Goal: Information Seeking & Learning: Find specific fact

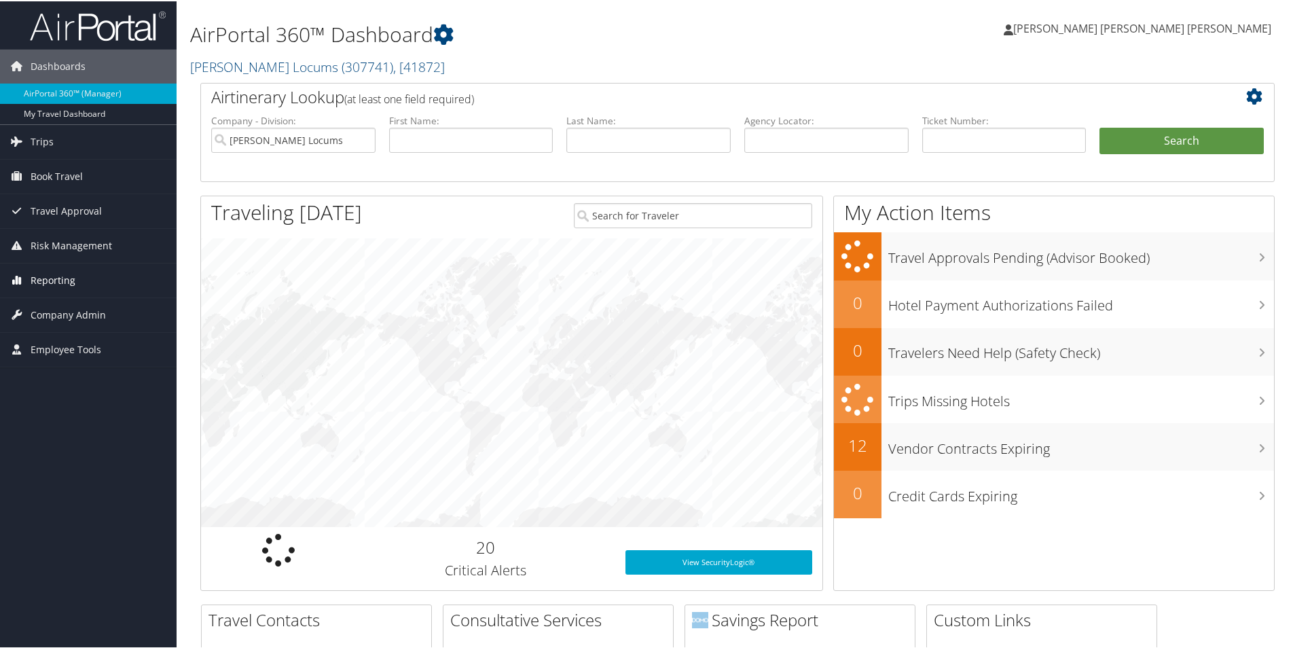
click at [53, 280] on span "Reporting" at bounding box center [53, 279] width 45 height 34
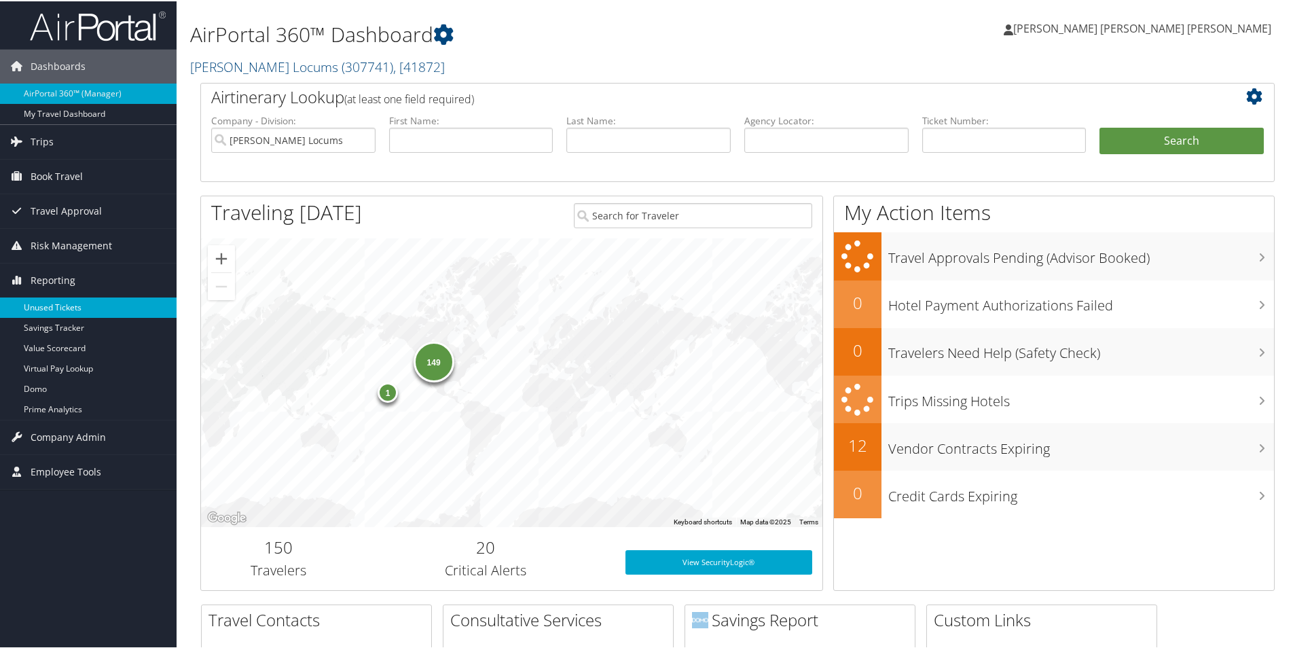
click at [54, 309] on link "Unused Tickets" at bounding box center [88, 306] width 177 height 20
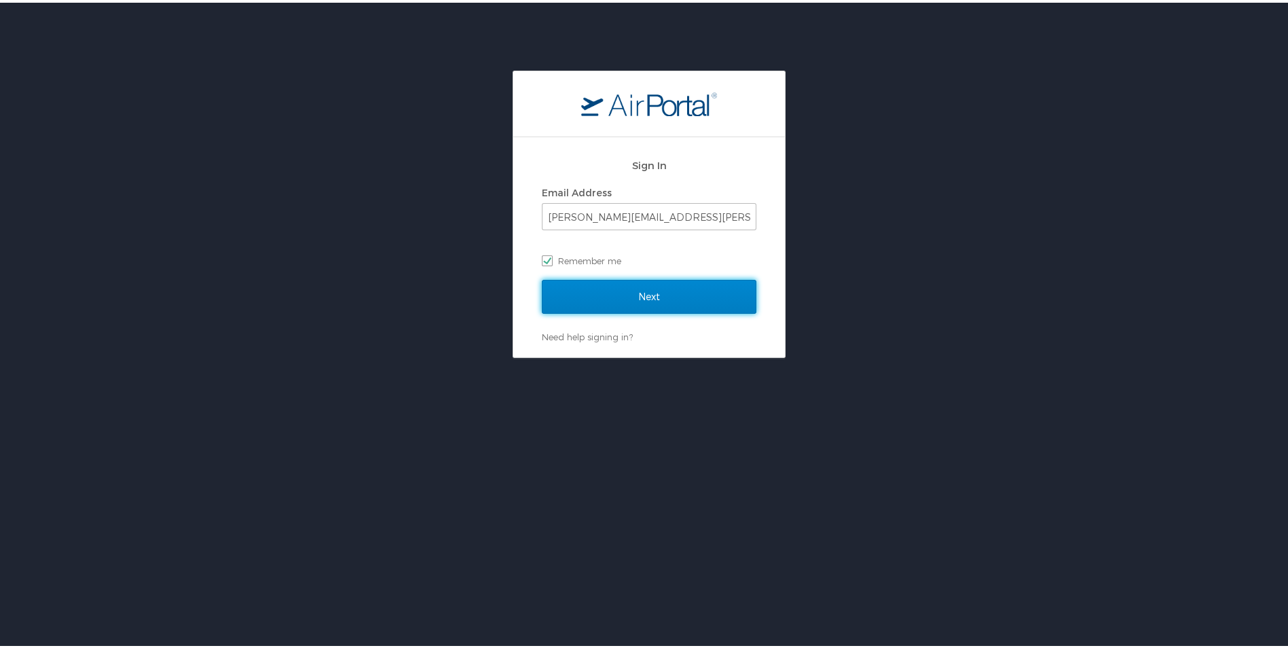
click at [610, 293] on input "Next" at bounding box center [649, 294] width 215 height 34
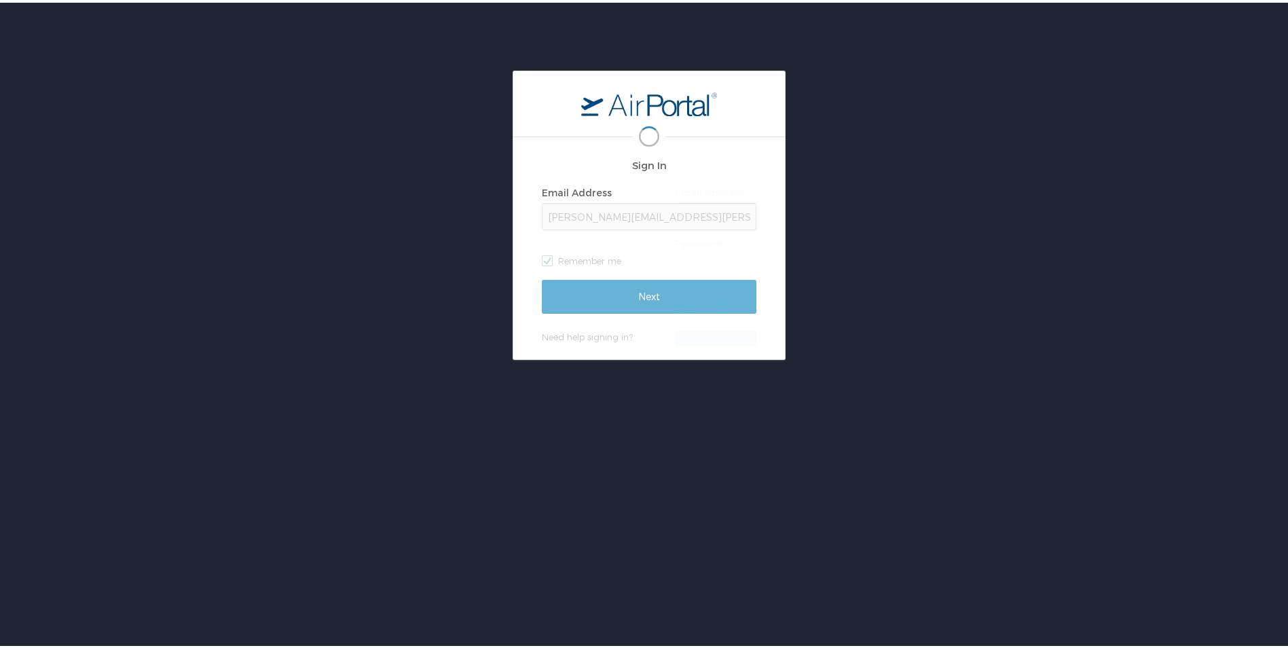
scroll to position [0, 2]
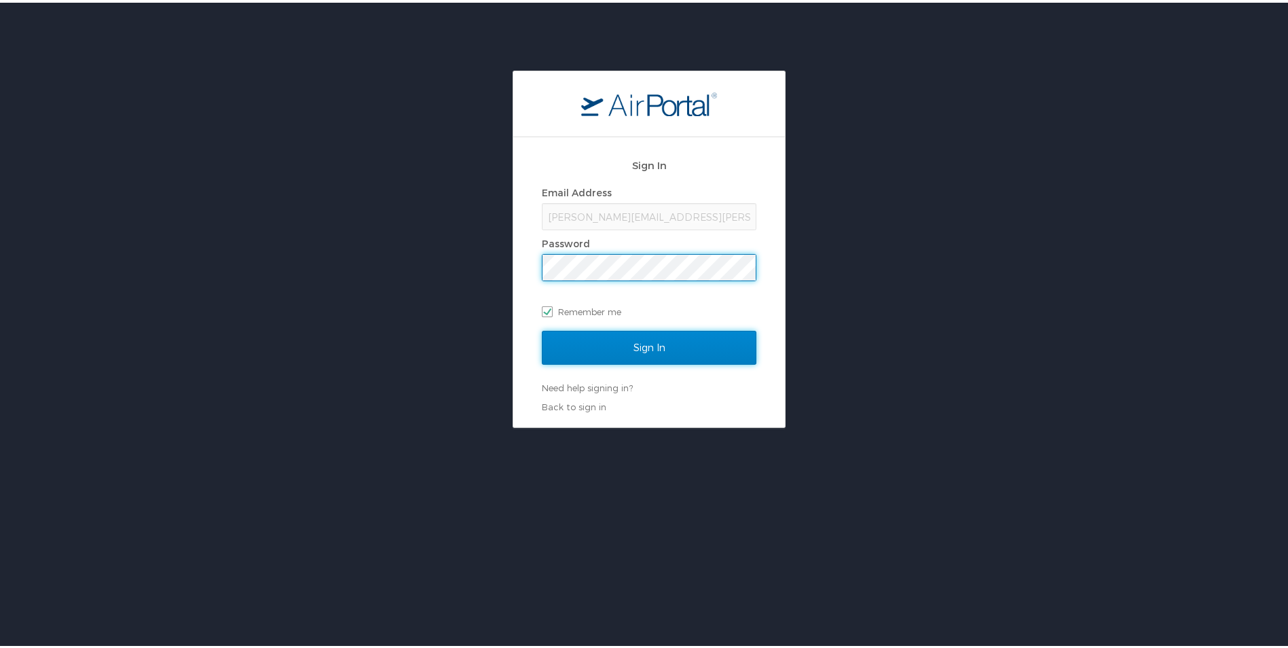
click at [644, 340] on input "Sign In" at bounding box center [649, 345] width 215 height 34
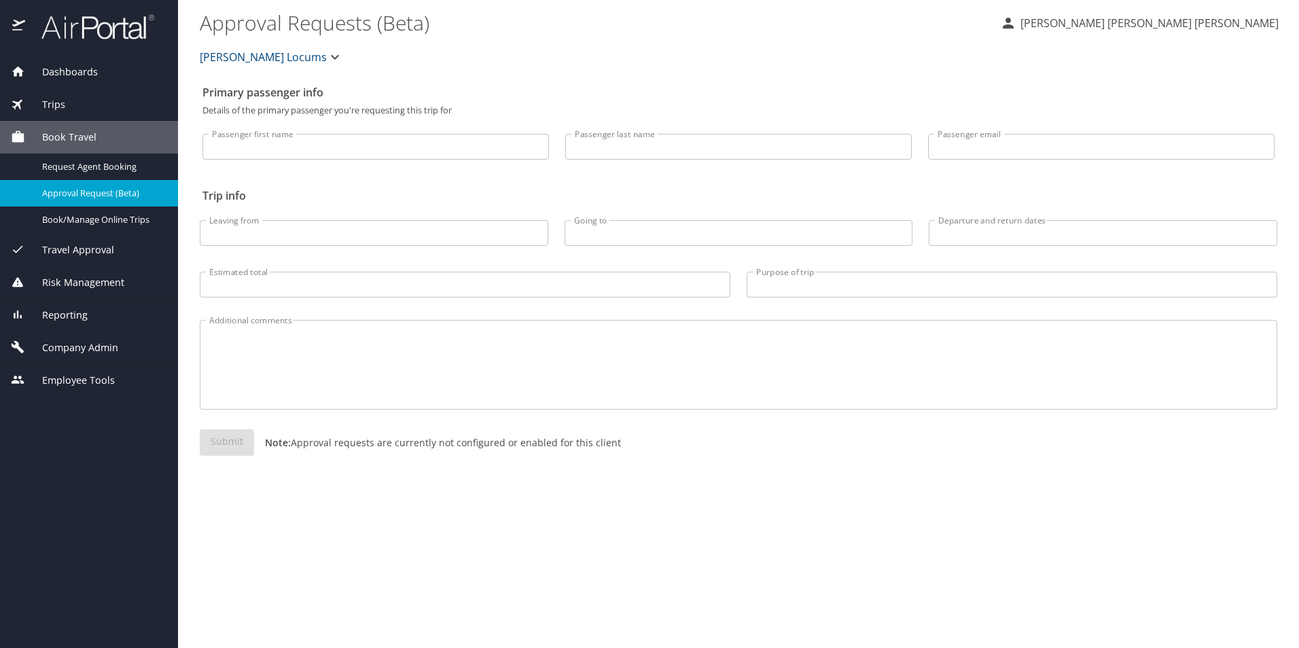
click at [69, 313] on span "Reporting" at bounding box center [56, 315] width 62 height 15
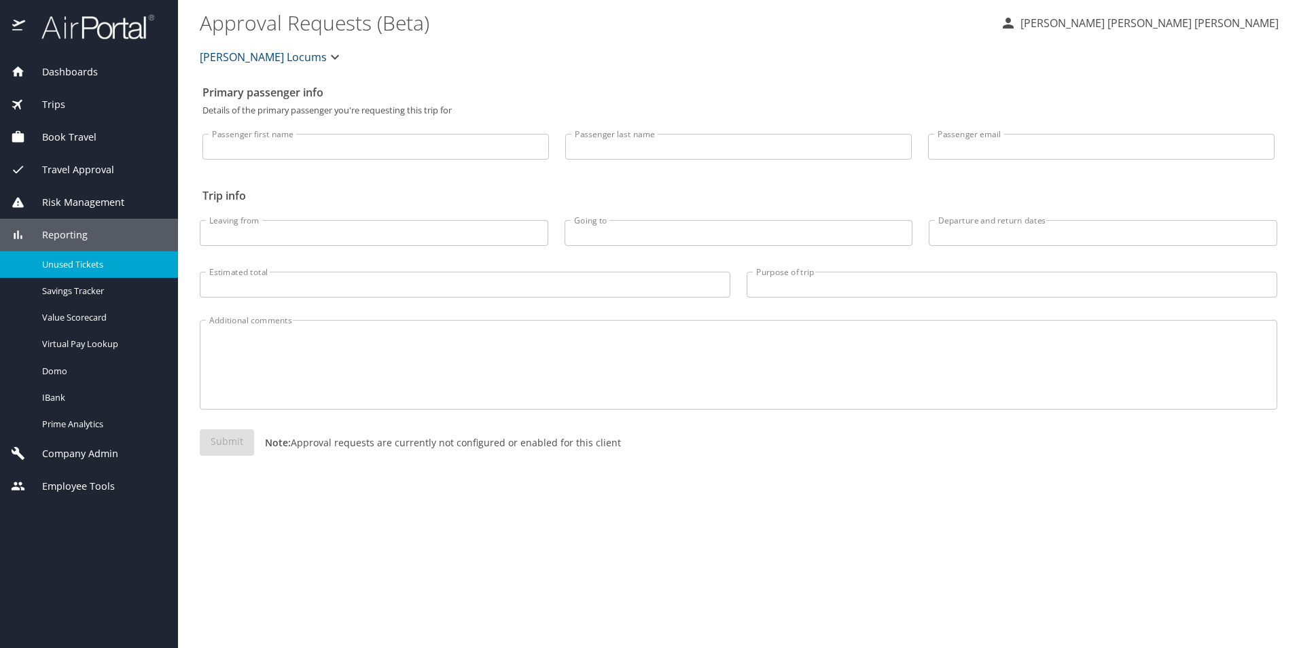
click at [71, 264] on span "Unused Tickets" at bounding box center [102, 264] width 120 height 13
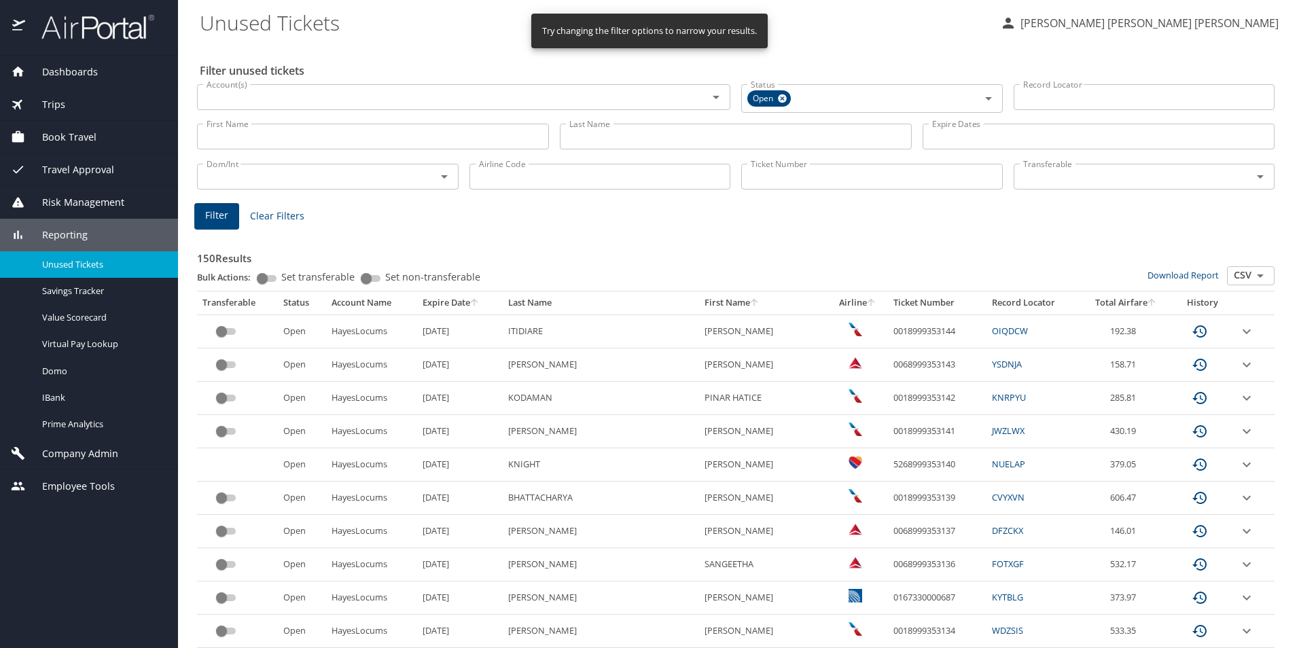
click at [478, 300] on icon "sort" at bounding box center [474, 301] width 7 height 7
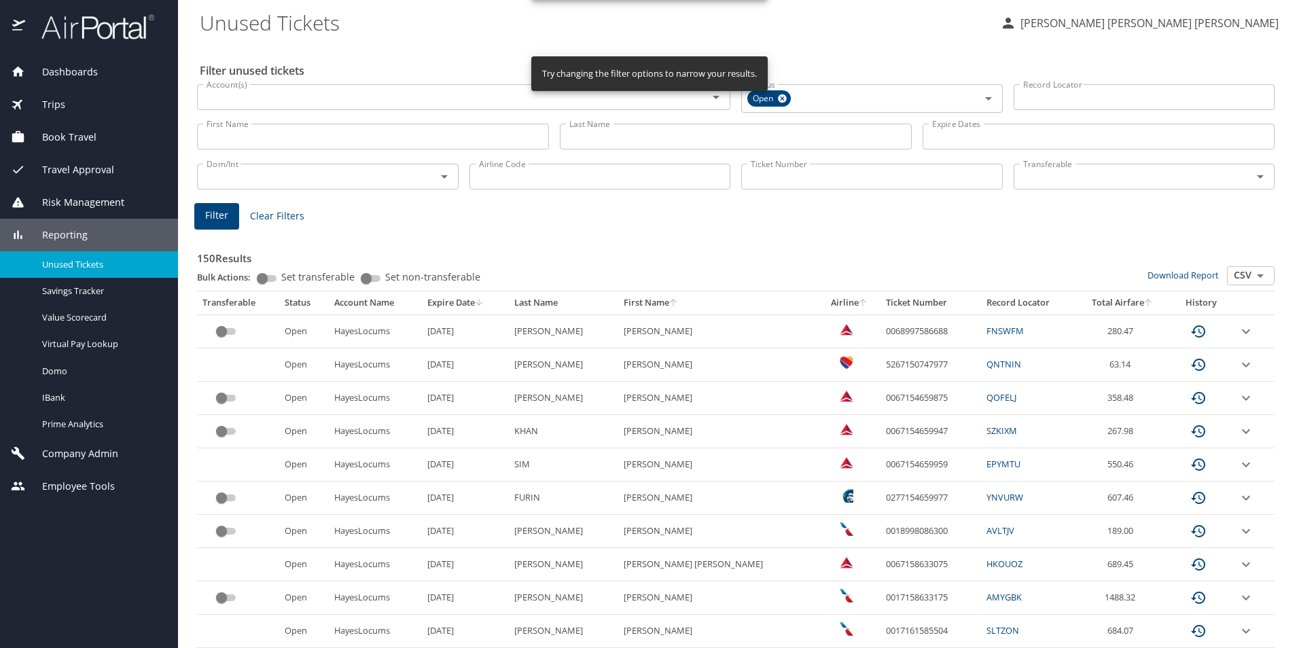
click at [524, 181] on input "Airline Code" at bounding box center [599, 177] width 261 height 26
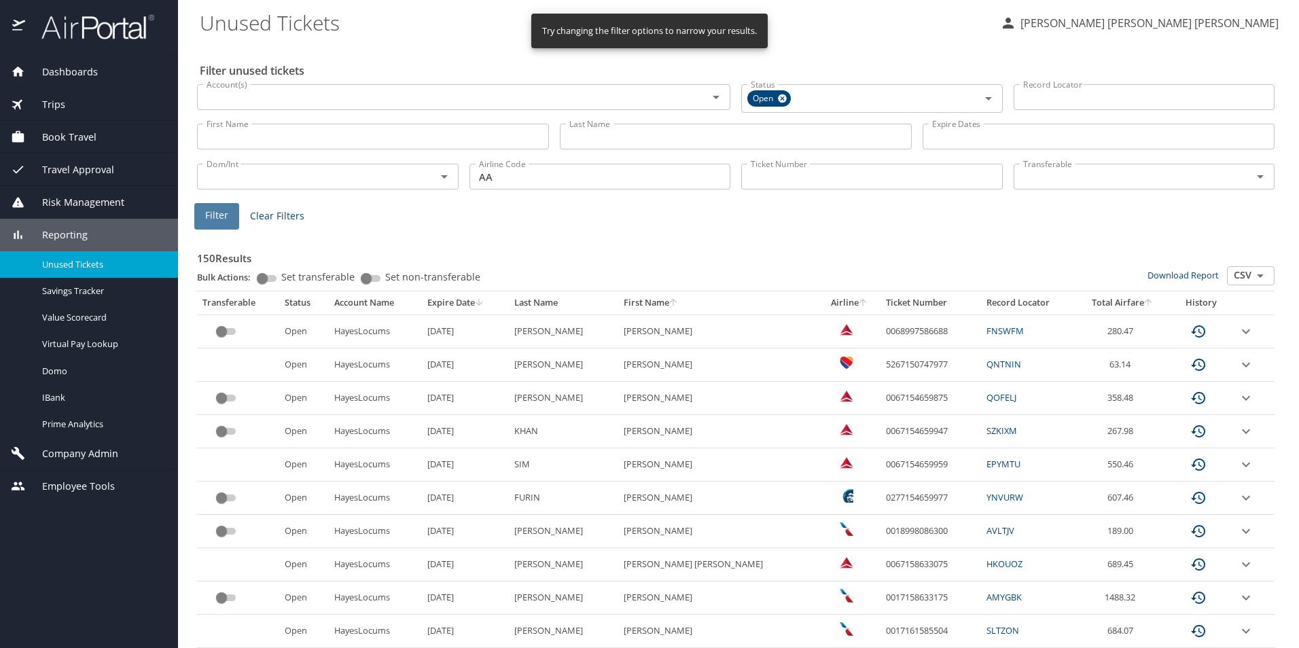
click at [205, 212] on span "Filter" at bounding box center [216, 215] width 23 height 17
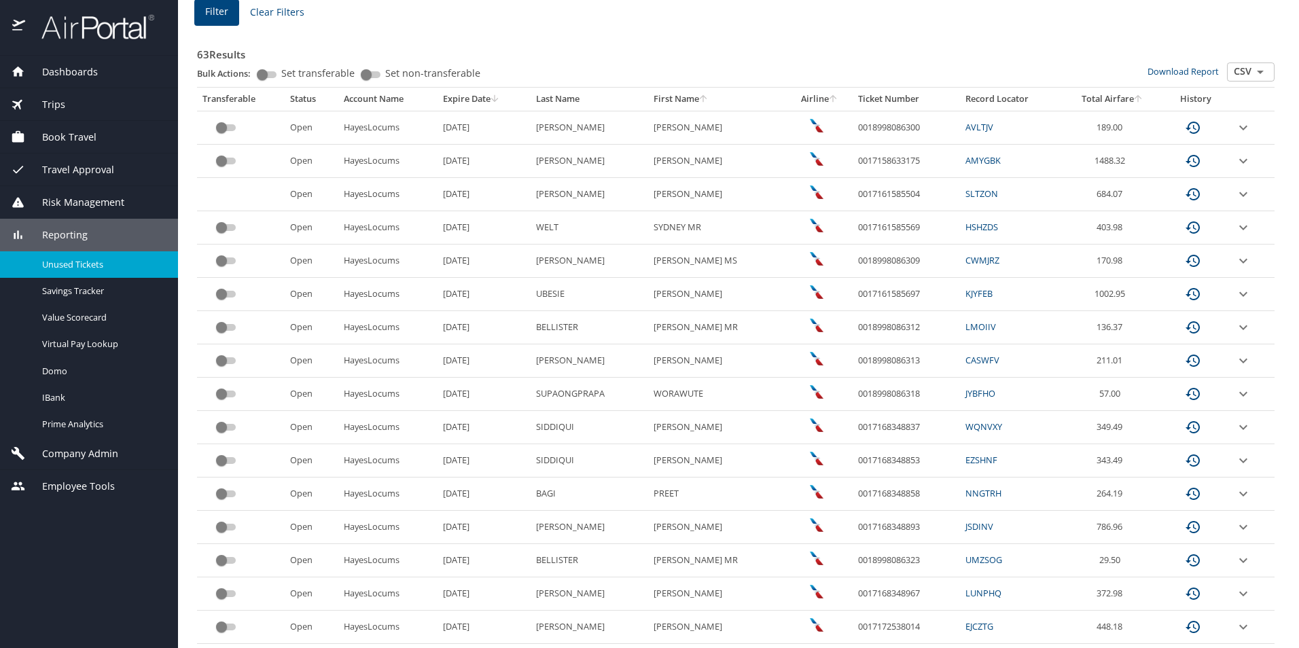
scroll to position [272, 0]
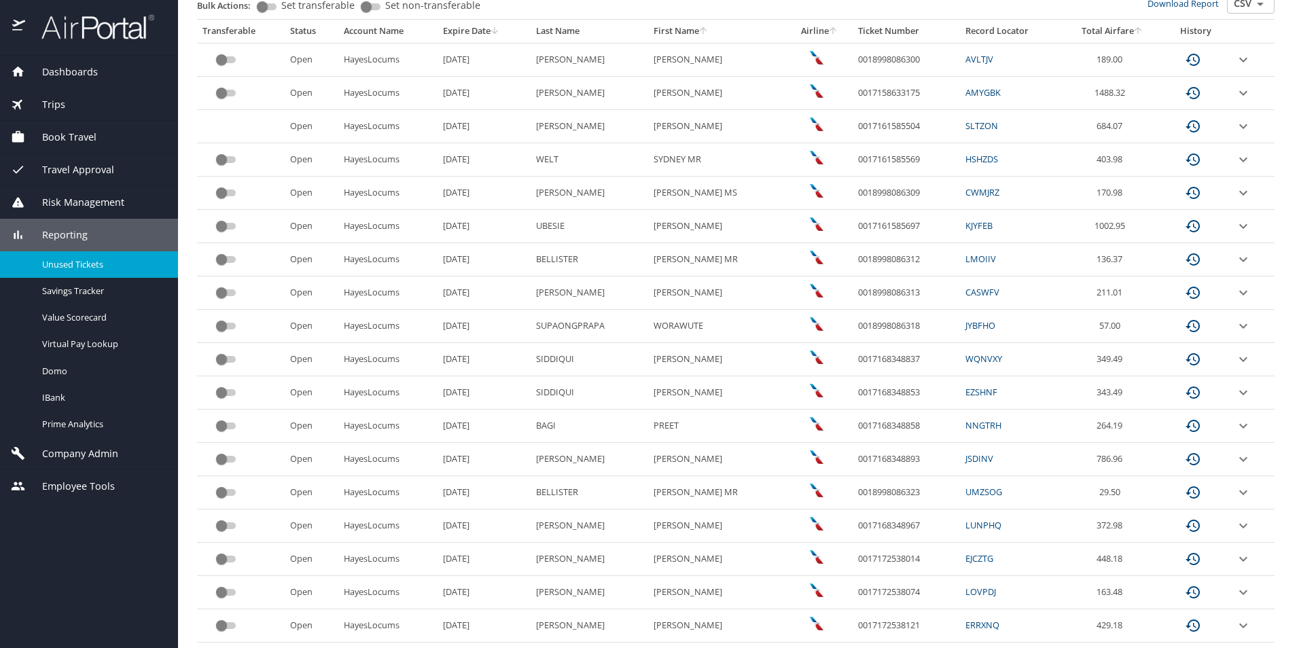
click at [1237, 361] on icon "expand row" at bounding box center [1243, 359] width 16 height 16
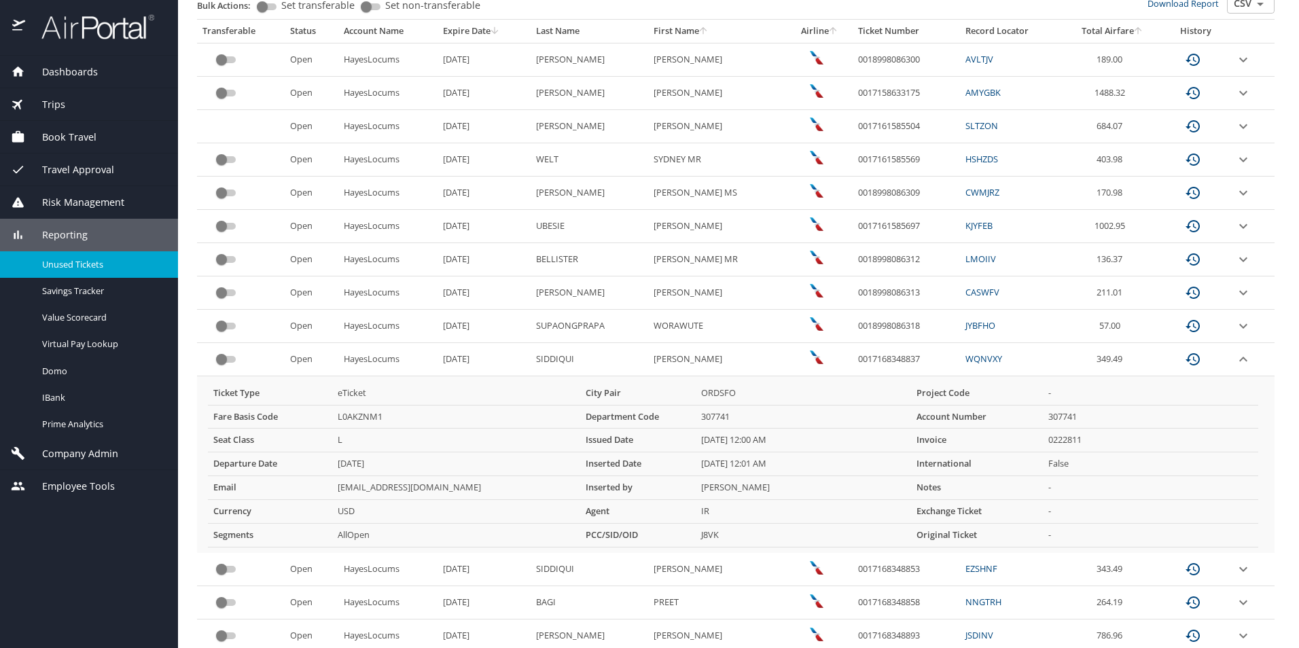
click at [1237, 361] on icon "expand row" at bounding box center [1243, 359] width 16 height 16
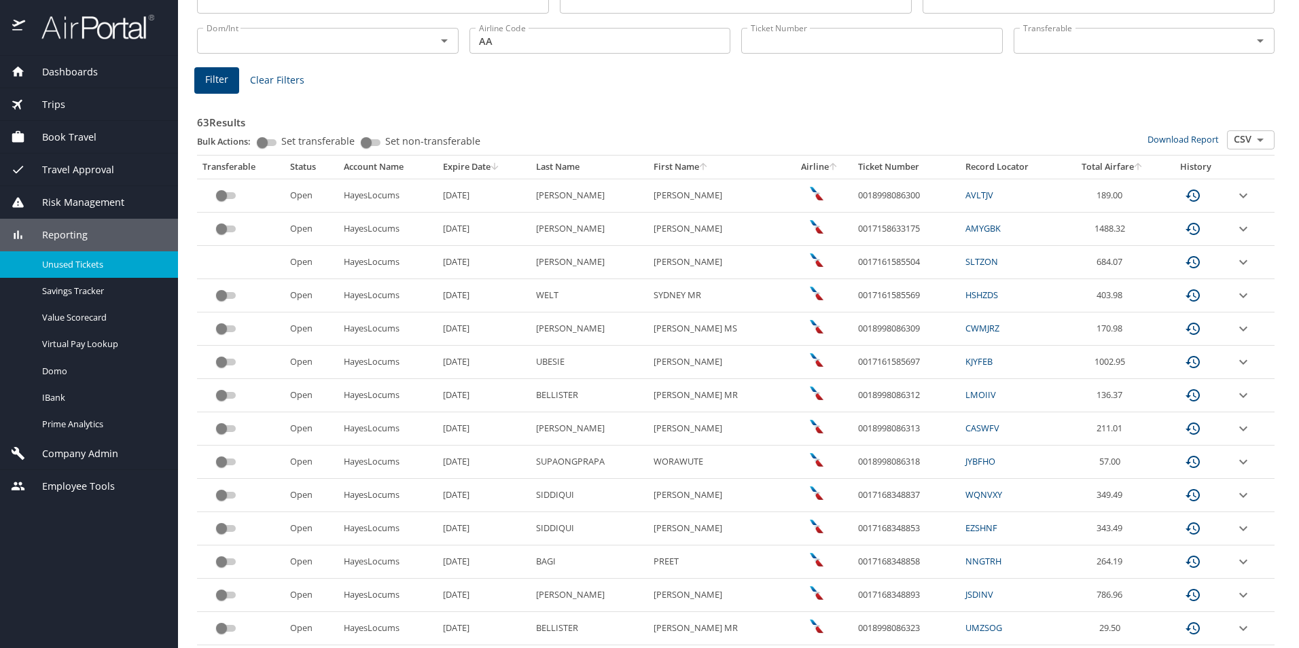
scroll to position [68, 0]
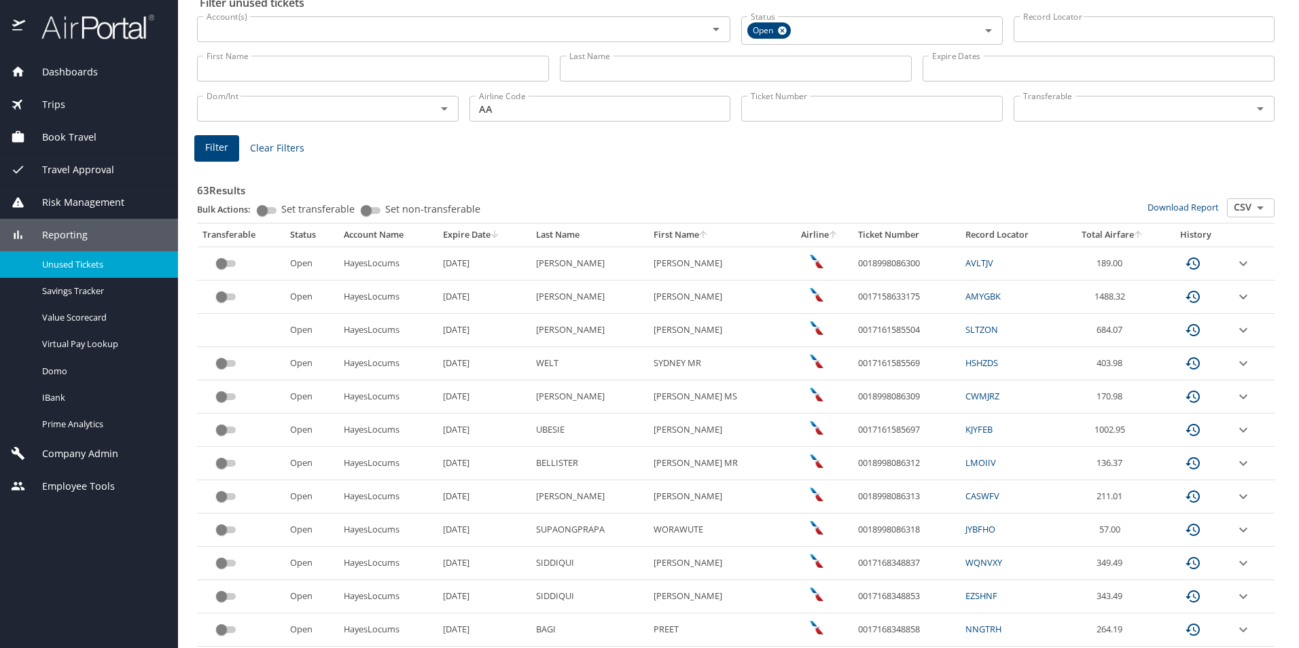
click at [1238, 264] on icon "expand row" at bounding box center [1243, 263] width 16 height 16
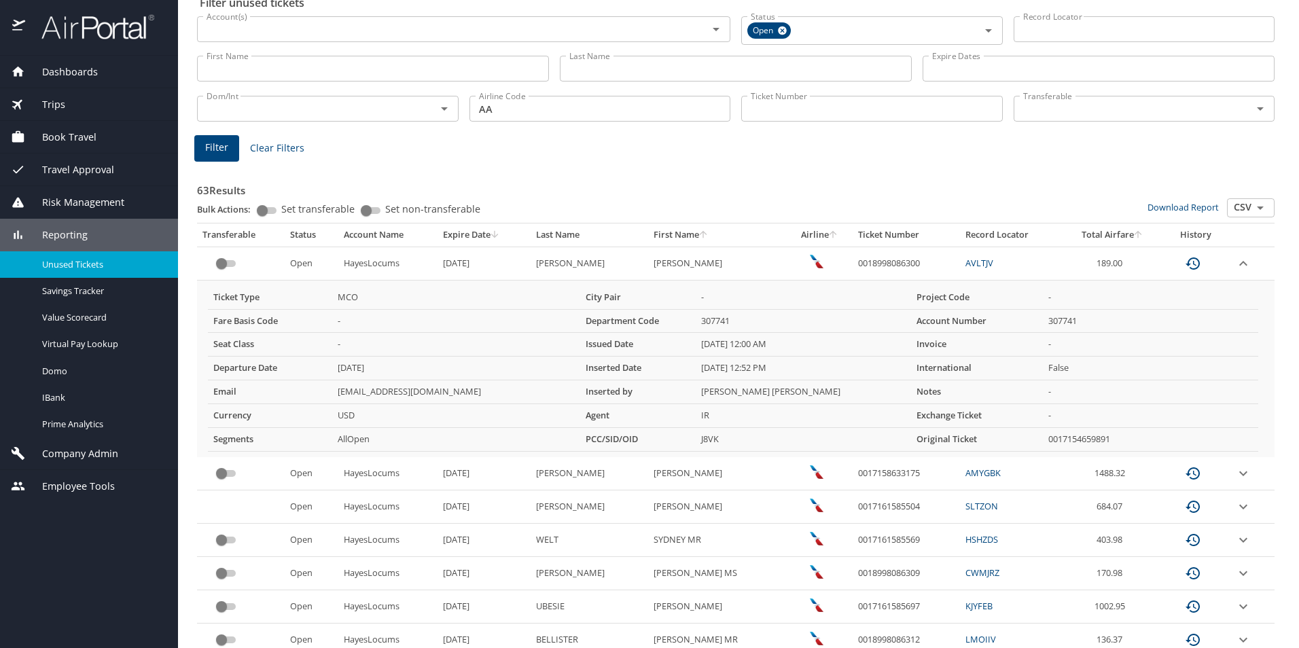
click at [1239, 261] on icon "expand row" at bounding box center [1243, 263] width 8 height 5
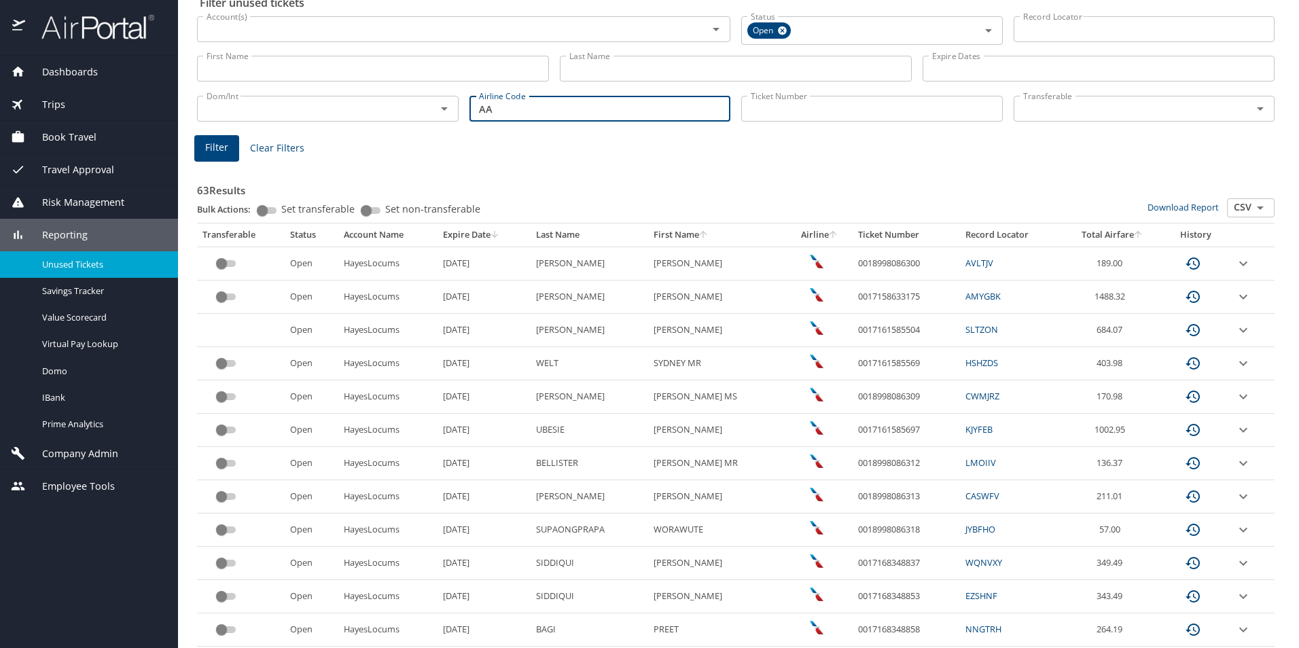
drag, startPoint x: 498, startPoint y: 118, endPoint x: 466, endPoint y: 112, distance: 32.5
click at [469, 112] on input "AA" at bounding box center [599, 109] width 261 height 26
click at [221, 140] on span "Filter" at bounding box center [216, 147] width 23 height 17
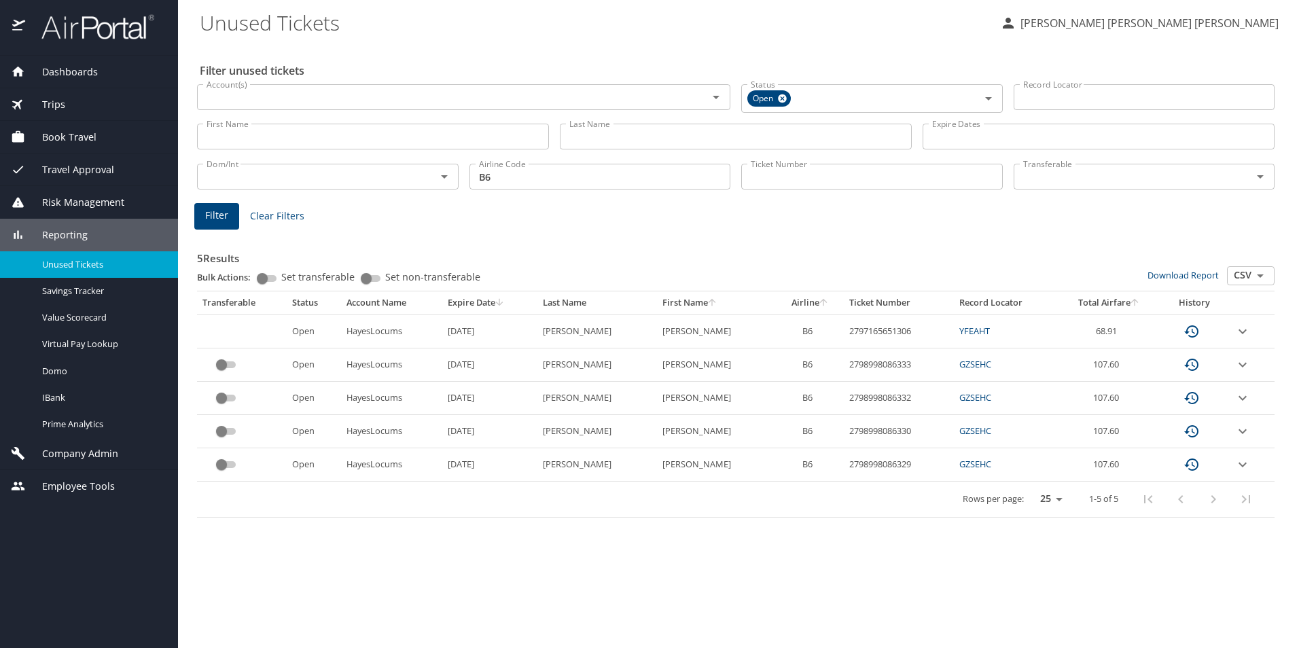
click at [1243, 336] on icon "expand row" at bounding box center [1242, 331] width 16 height 16
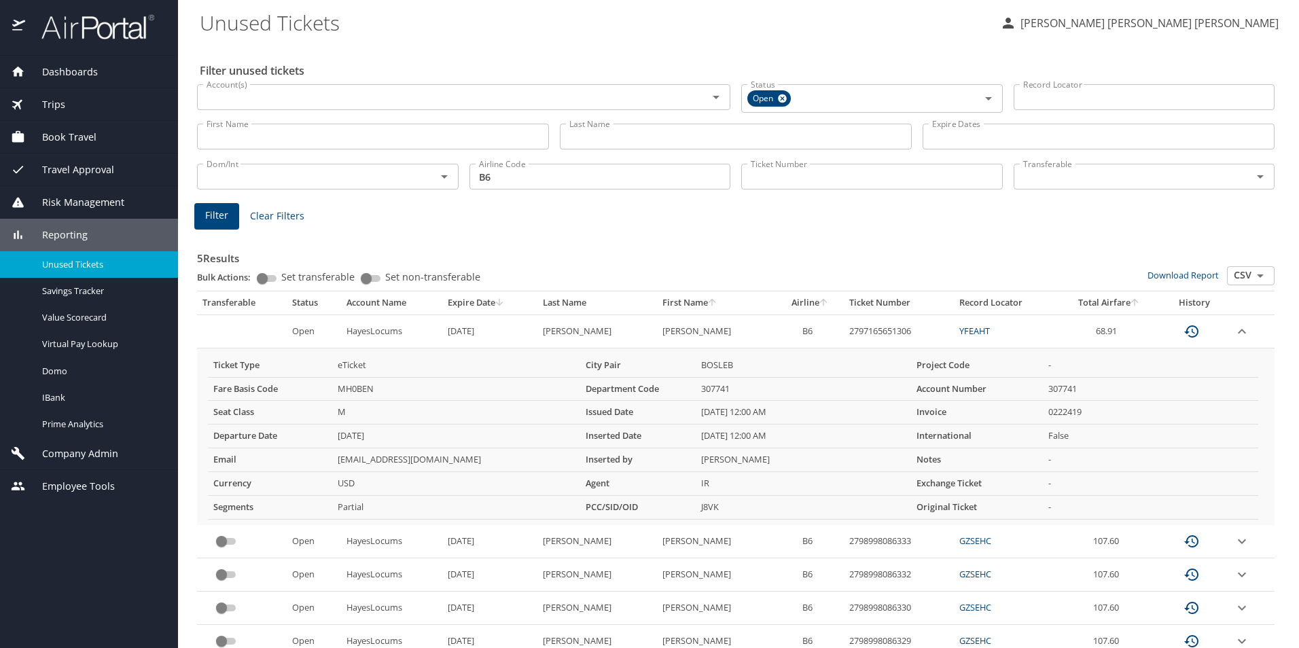
click at [1243, 336] on td "custom pagination table" at bounding box center [1251, 330] width 46 height 33
click at [1233, 331] on icon "expand row" at bounding box center [1241, 331] width 16 height 16
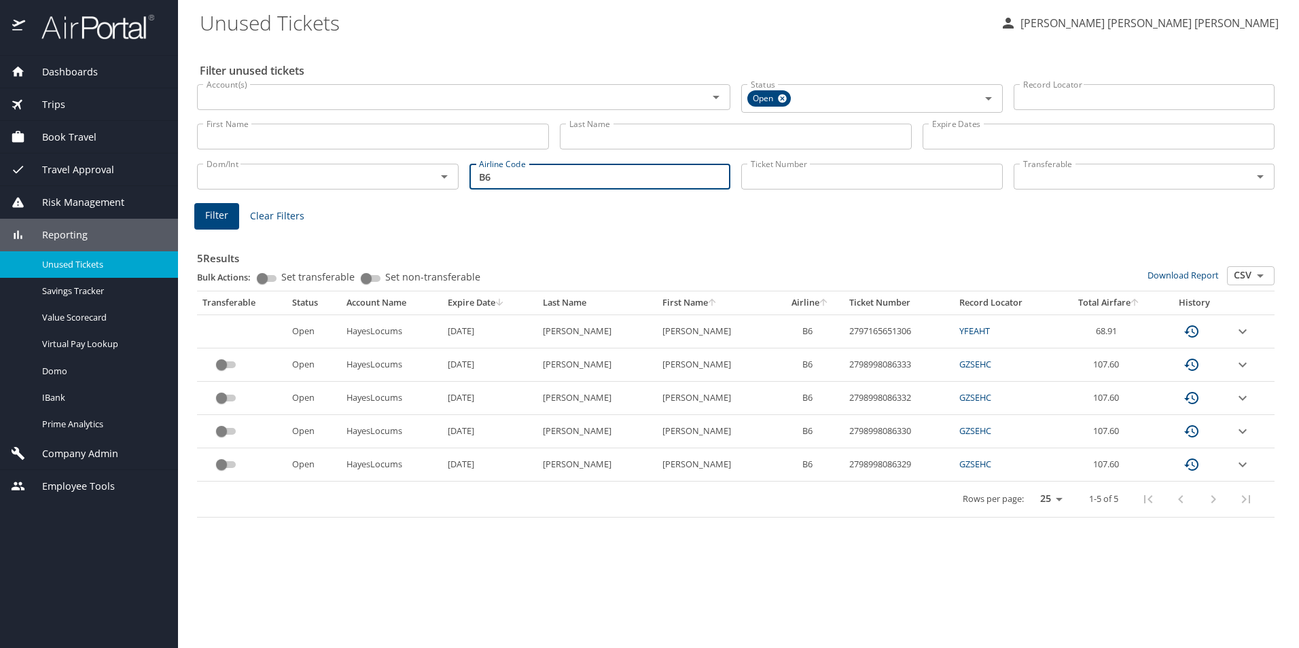
drag, startPoint x: 482, startPoint y: 175, endPoint x: 473, endPoint y: 175, distance: 8.1
click at [473, 175] on input "B6" at bounding box center [599, 177] width 261 height 26
type input "AA"
click at [216, 221] on span "Filter" at bounding box center [216, 215] width 23 height 17
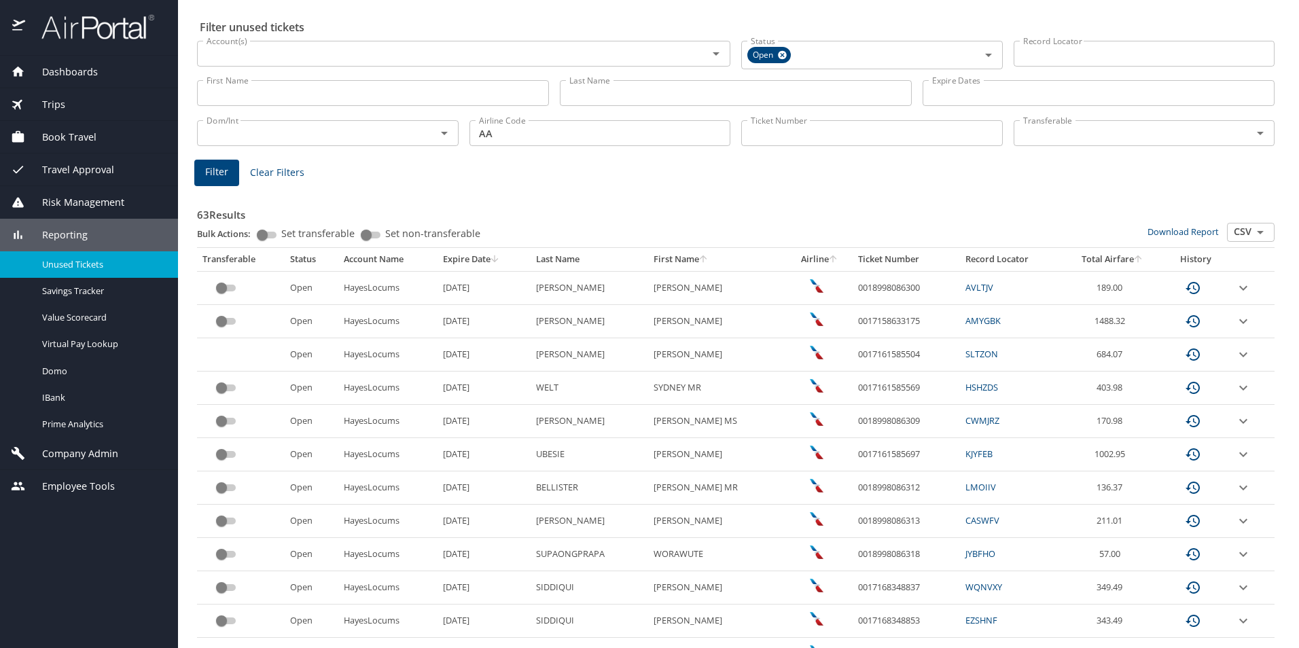
scroll to position [68, 0]
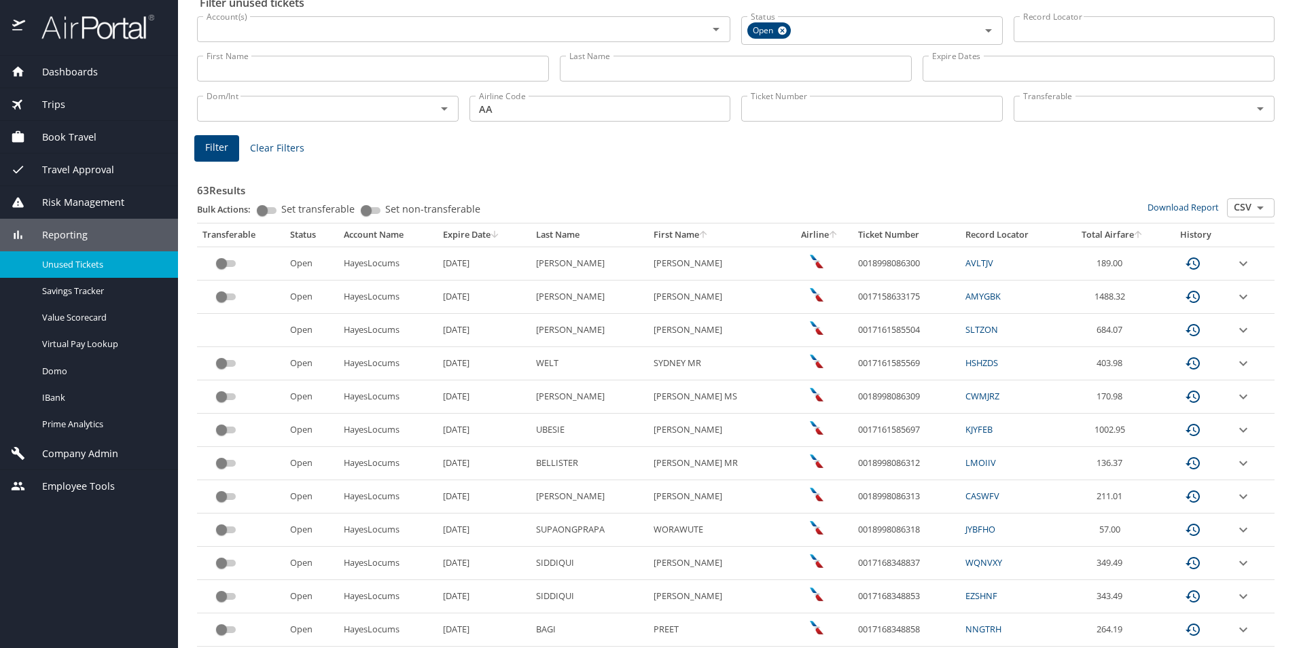
click at [1235, 328] on icon "expand row" at bounding box center [1243, 330] width 16 height 16
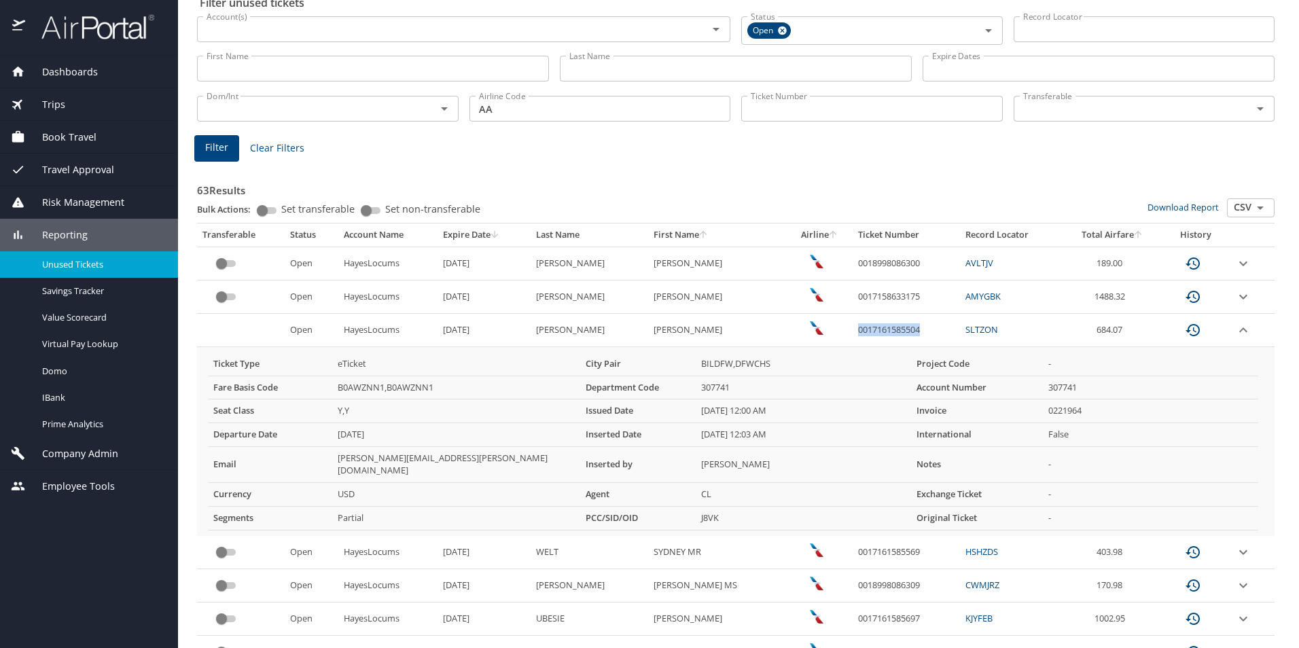
drag, startPoint x: 914, startPoint y: 331, endPoint x: 853, endPoint y: 330, distance: 61.1
click at [853, 330] on td "0017161585504" at bounding box center [905, 330] width 107 height 33
copy td "0017161585504"
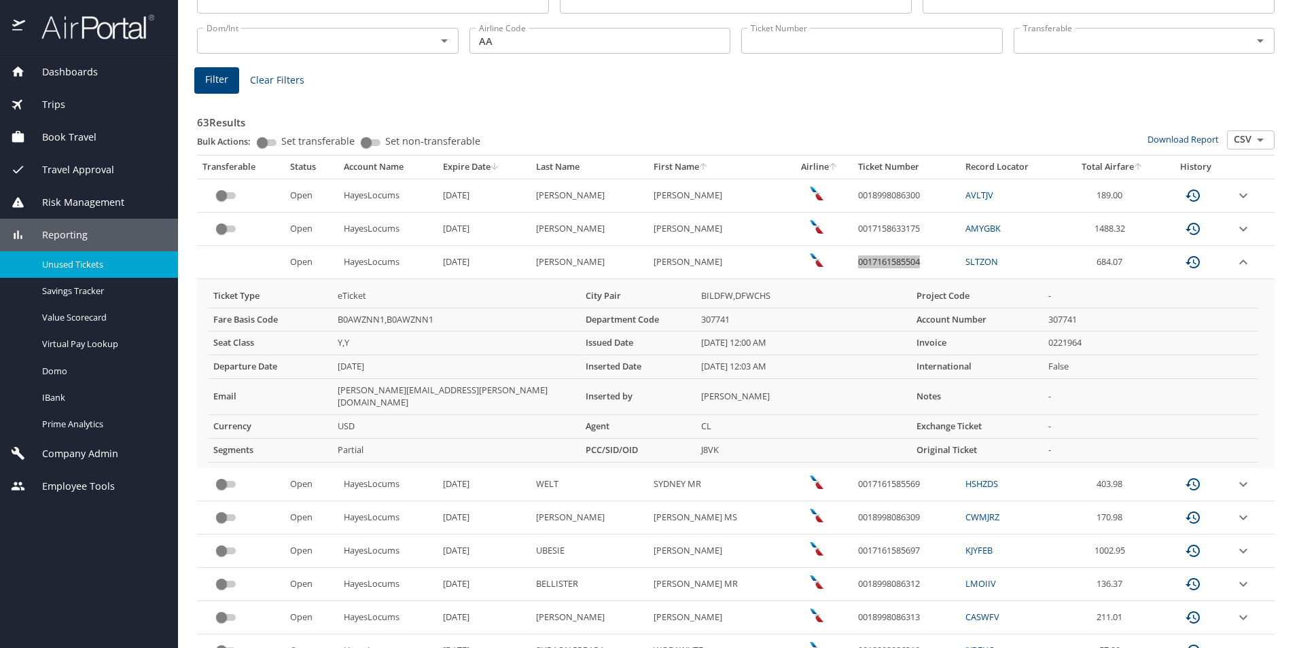
scroll to position [204, 0]
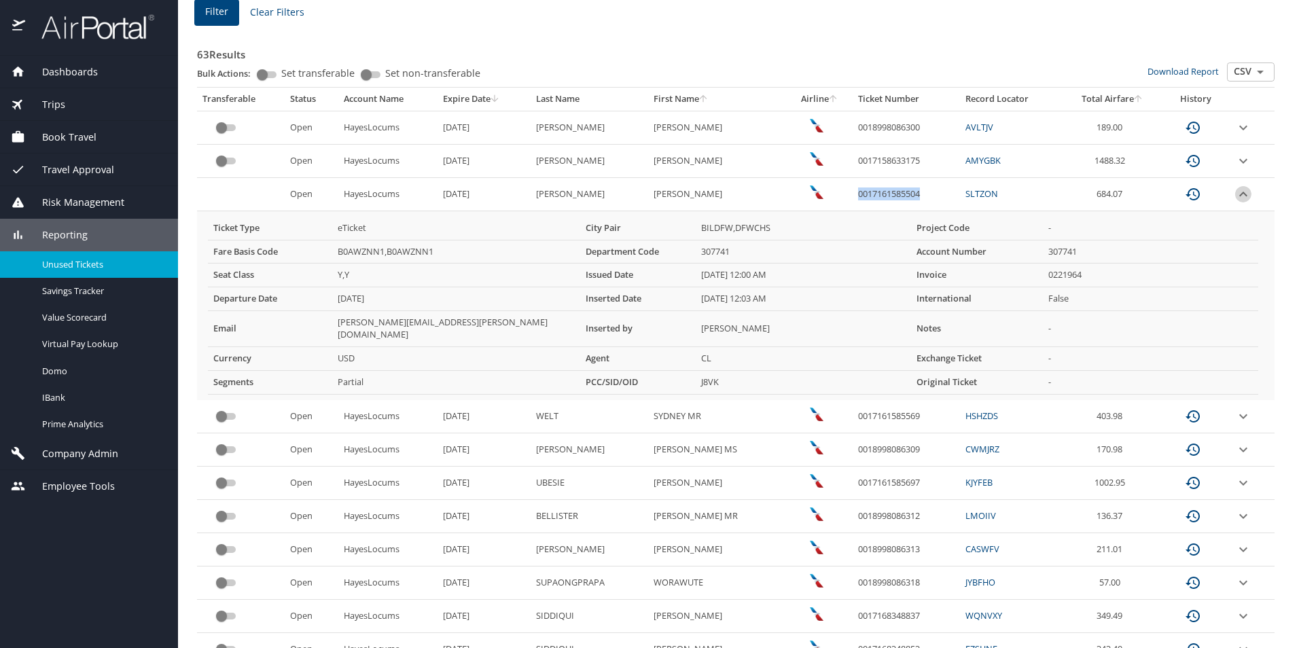
click at [1235, 196] on icon "expand row" at bounding box center [1243, 194] width 16 height 16
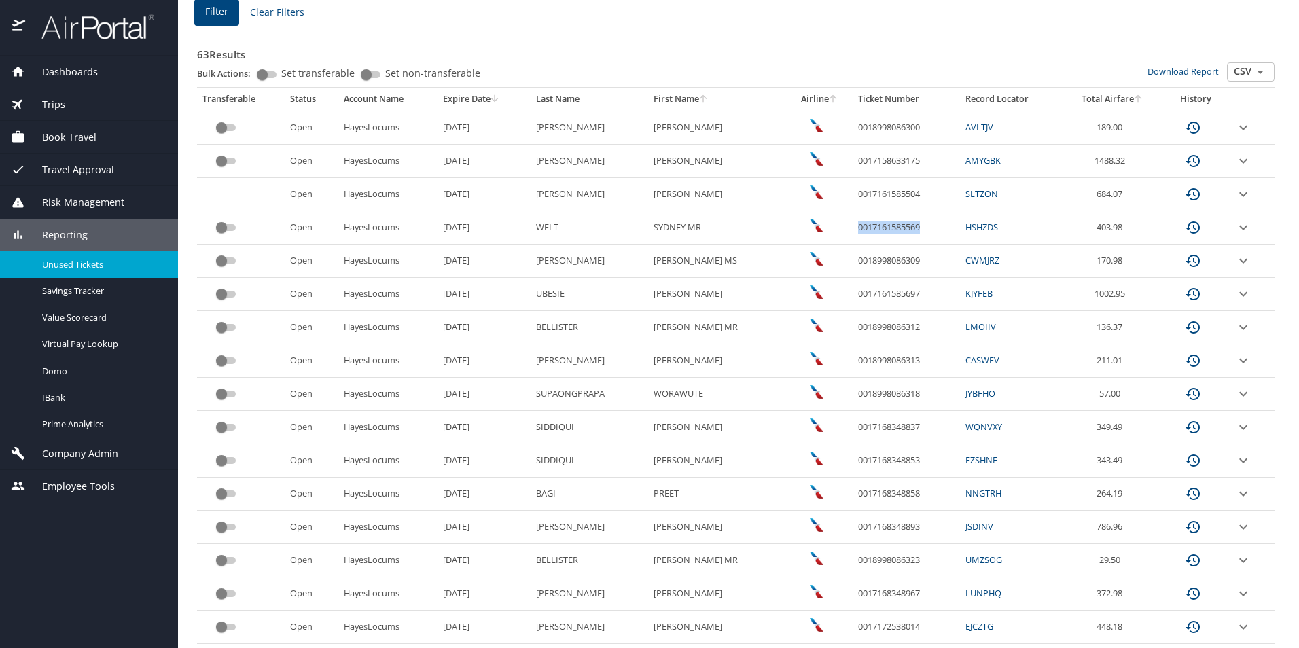
drag, startPoint x: 922, startPoint y: 230, endPoint x: 852, endPoint y: 228, distance: 70.0
click at [852, 228] on td "0017161585569" at bounding box center [905, 227] width 107 height 33
copy td "0017161585569"
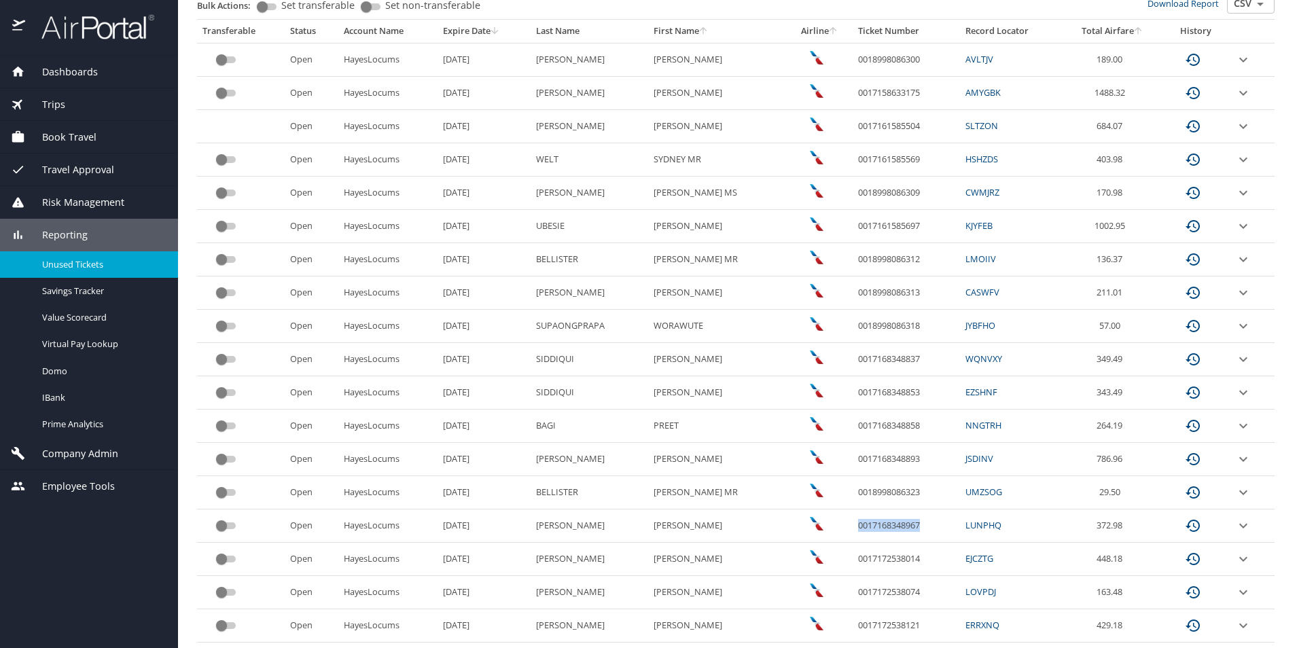
drag, startPoint x: 920, startPoint y: 526, endPoint x: 849, endPoint y: 528, distance: 71.3
click at [852, 528] on td "0017168348967" at bounding box center [905, 525] width 107 height 33
copy td "0017168348967"
click at [1239, 528] on icon "expand row" at bounding box center [1243, 526] width 16 height 16
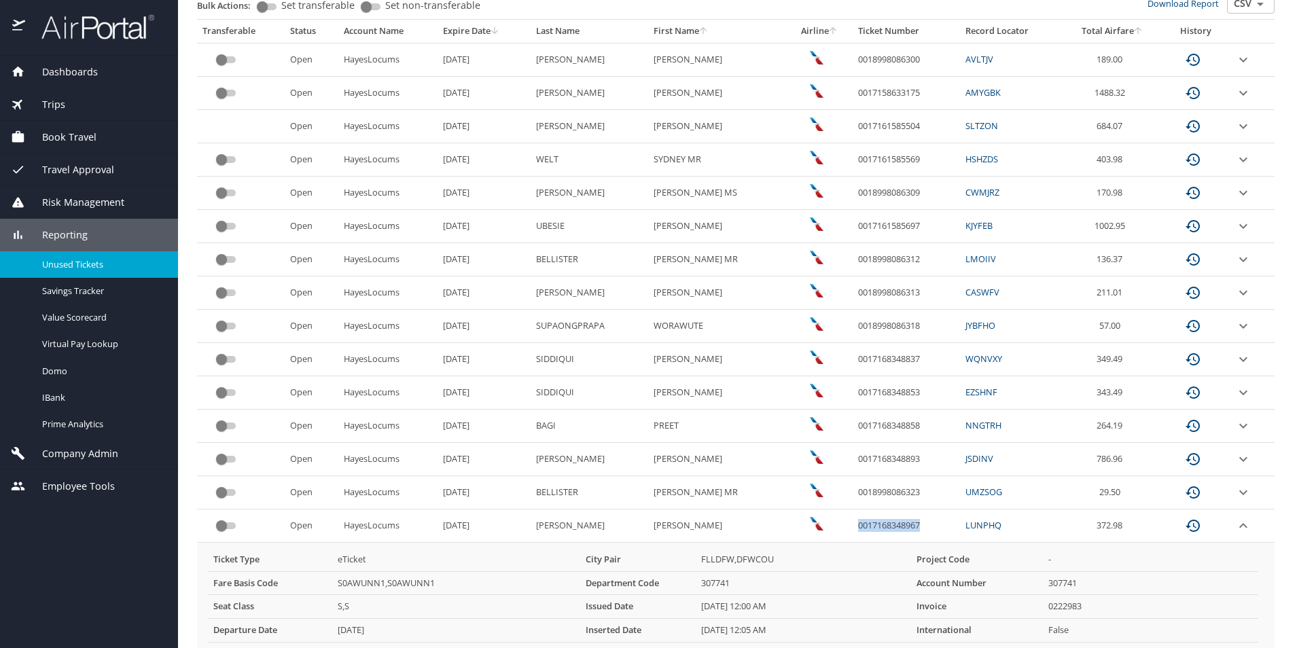
scroll to position [340, 0]
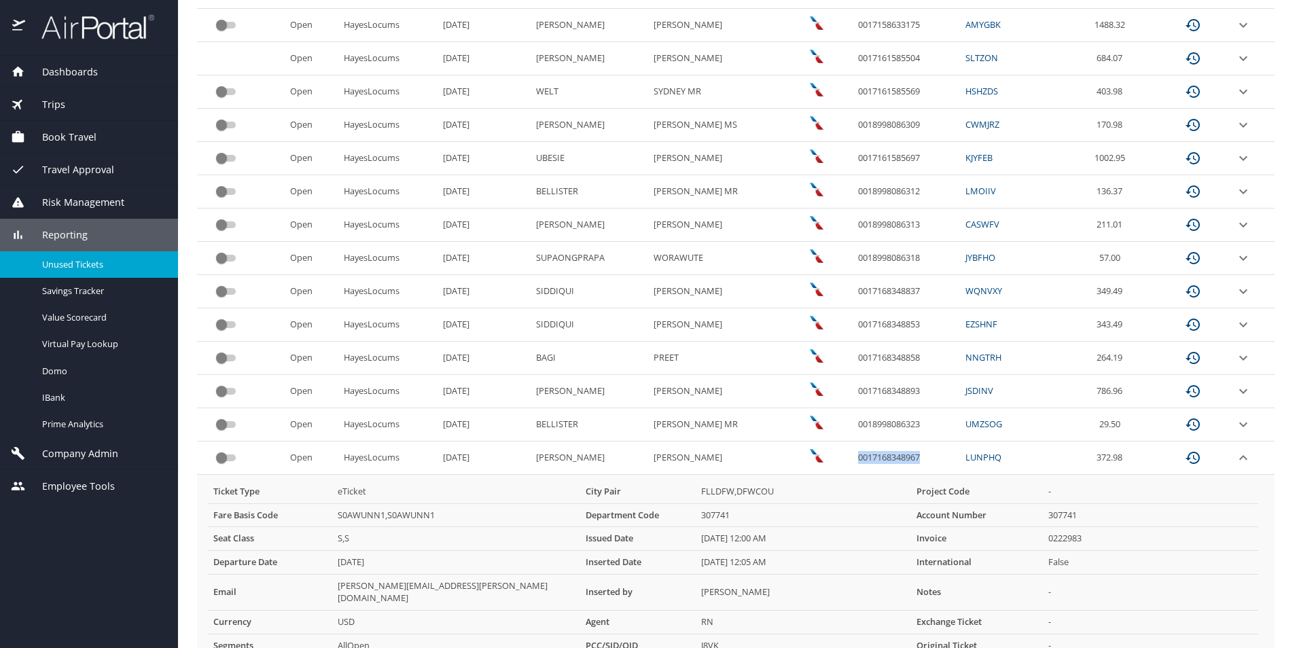
click at [922, 461] on td "0017168348967" at bounding box center [905, 457] width 107 height 33
drag, startPoint x: 923, startPoint y: 460, endPoint x: 853, endPoint y: 454, distance: 70.2
click at [853, 454] on td "0017168348967" at bounding box center [905, 457] width 107 height 33
copy td "0017168348967"
